Goal: Navigation & Orientation: Find specific page/section

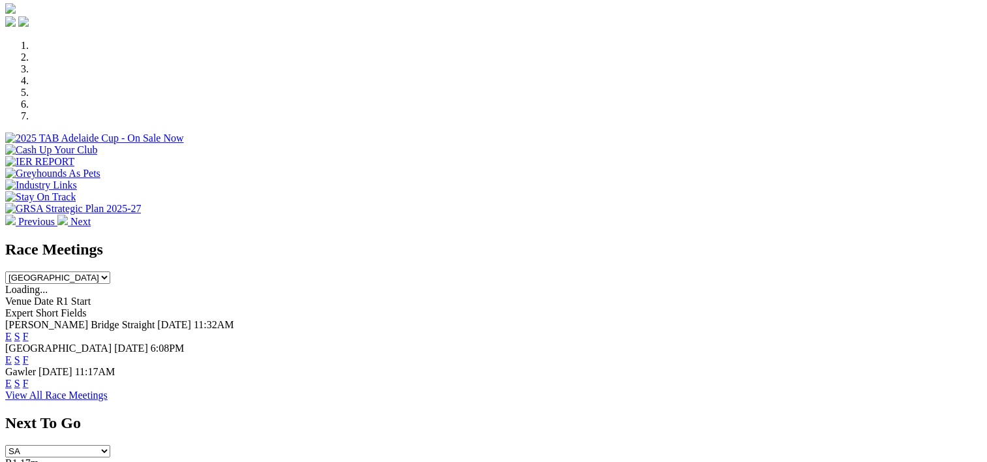
scroll to position [373, 0]
click at [29, 330] on link "F" at bounding box center [26, 335] width 6 height 11
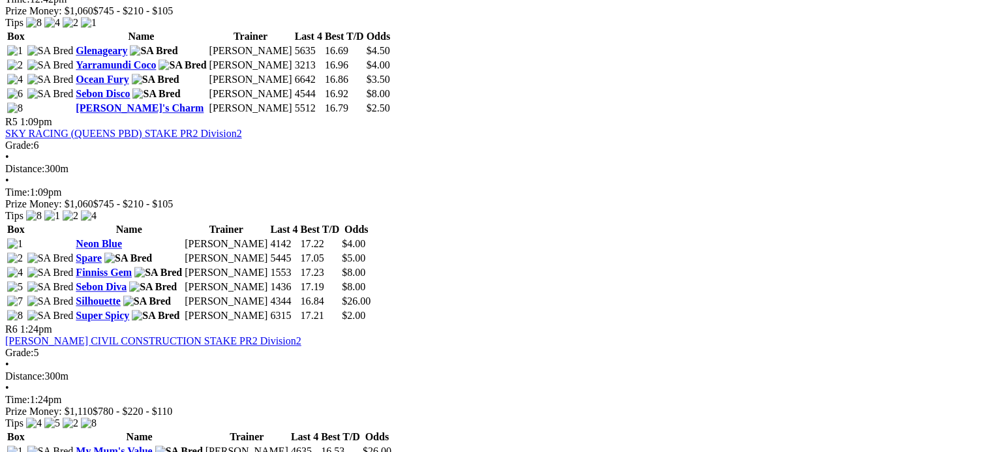
scroll to position [1340, 0]
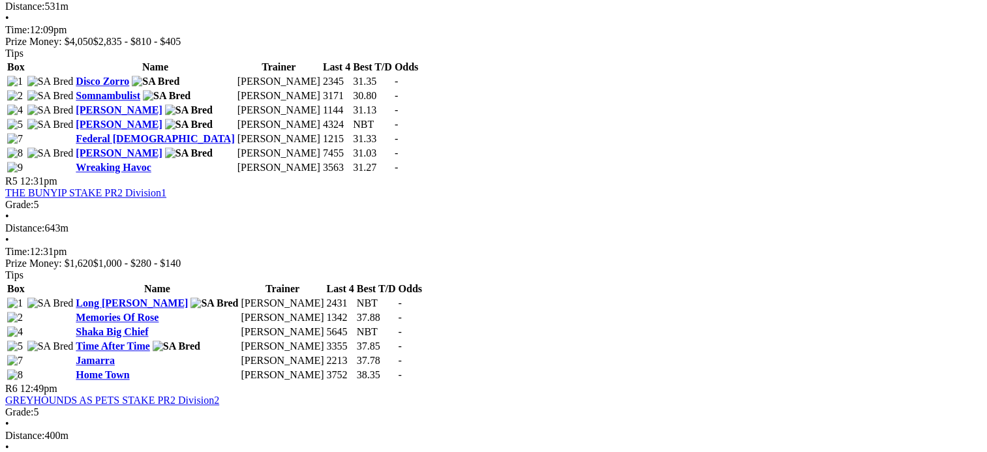
scroll to position [1312, 0]
